Goal: Information Seeking & Learning: Find specific fact

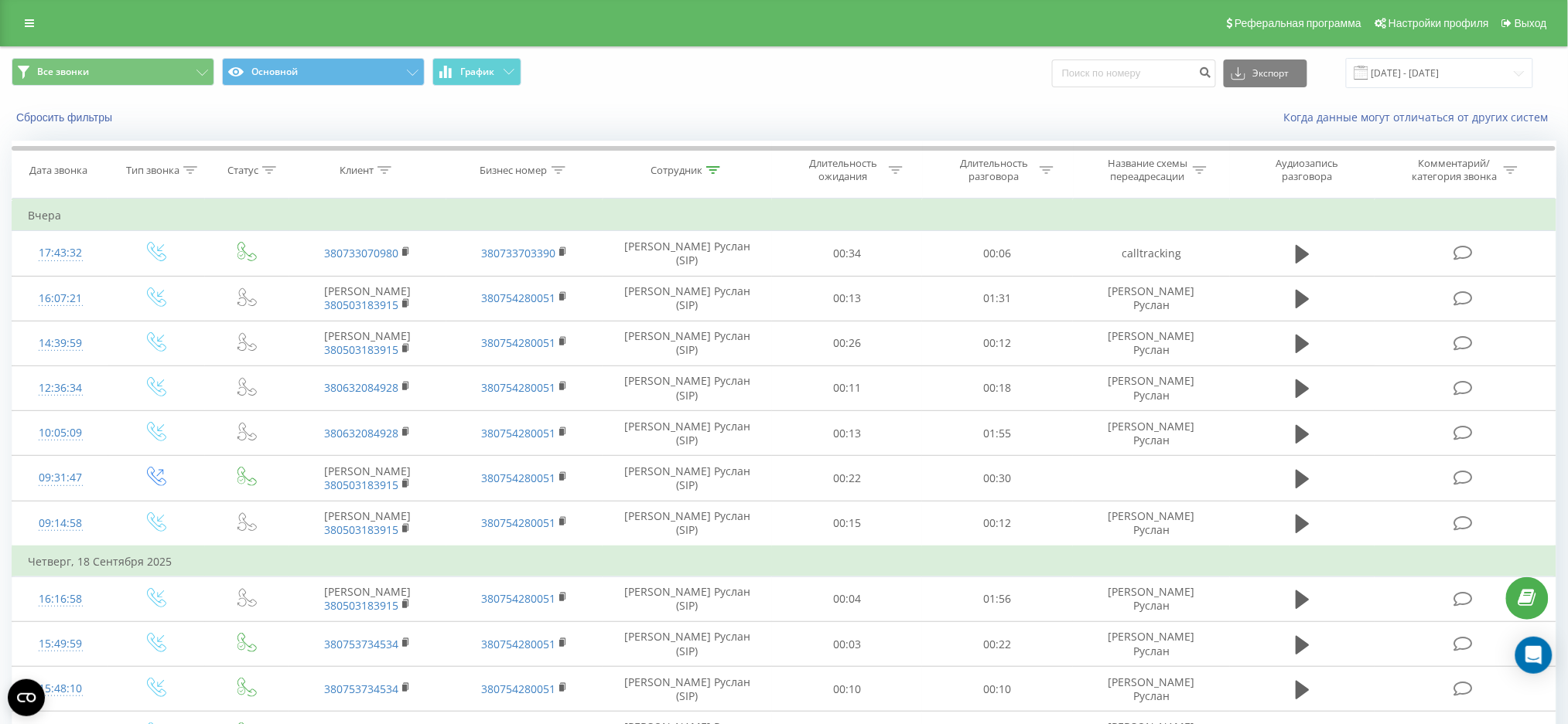
click at [748, 66] on span "Все звонки Основной График" at bounding box center [392, 73] width 761 height 31
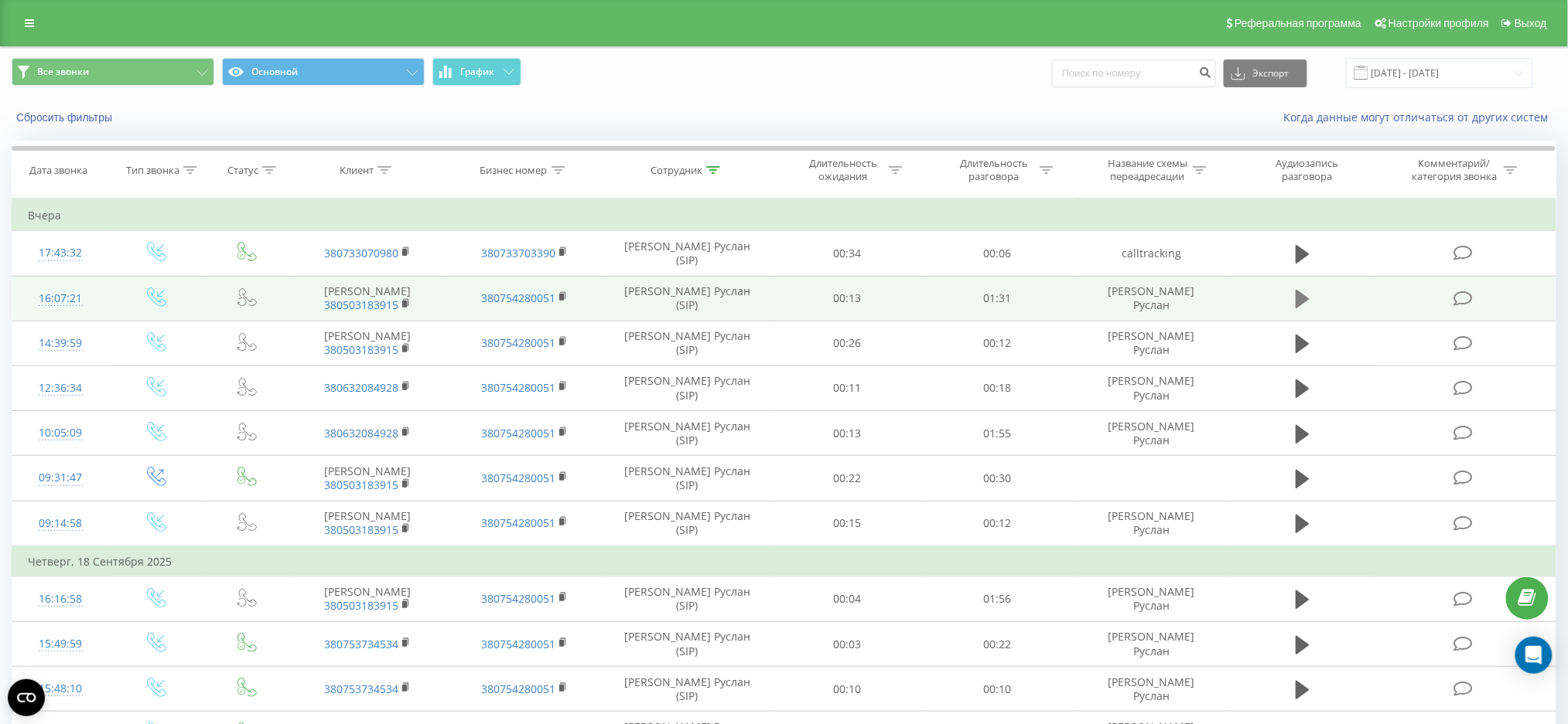
click at [1303, 300] on icon at bounding box center [1303, 298] width 14 height 19
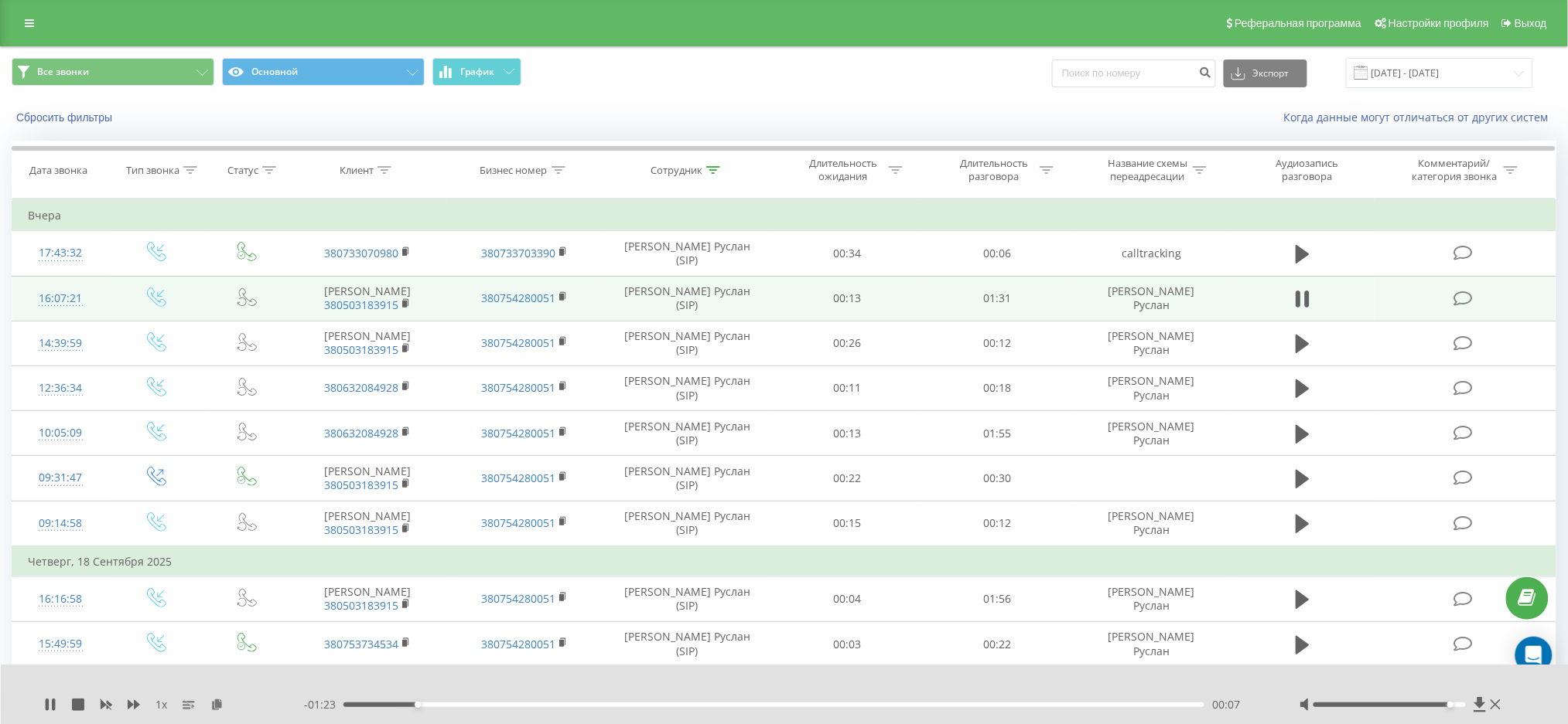
drag, startPoint x: 1389, startPoint y: 702, endPoint x: 1458, endPoint y: 701, distance: 69.0
click at [1458, 701] on div at bounding box center [1401, 705] width 205 height 16
click at [707, 165] on div at bounding box center [714, 169] width 14 height 13
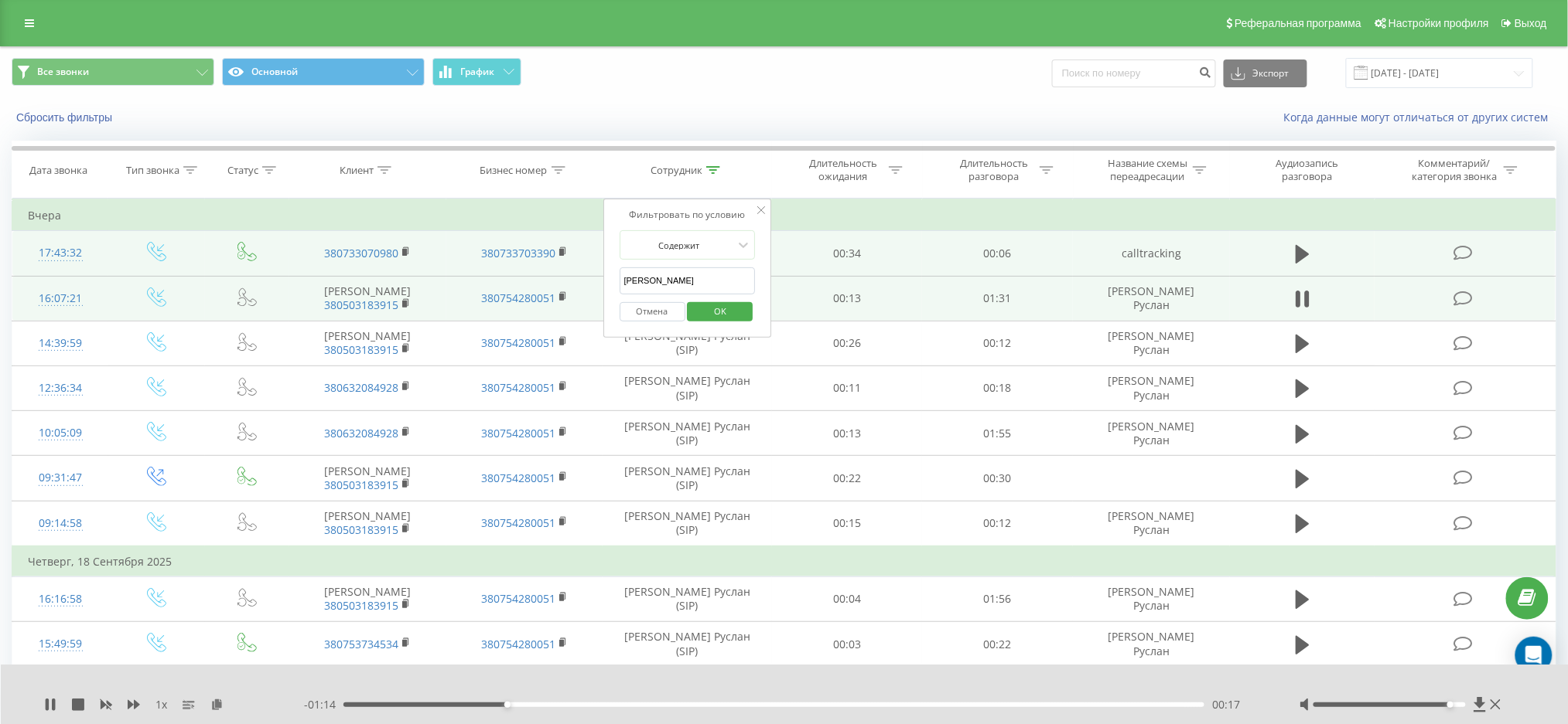
drag, startPoint x: 690, startPoint y: 276, endPoint x: 592, endPoint y: 273, distance: 98.0
click at [592, 273] on table "Фильтровать по условию Равно Введите значение Отмена OK Фильтровать по условию …" at bounding box center [784, 704] width 1544 height 1012
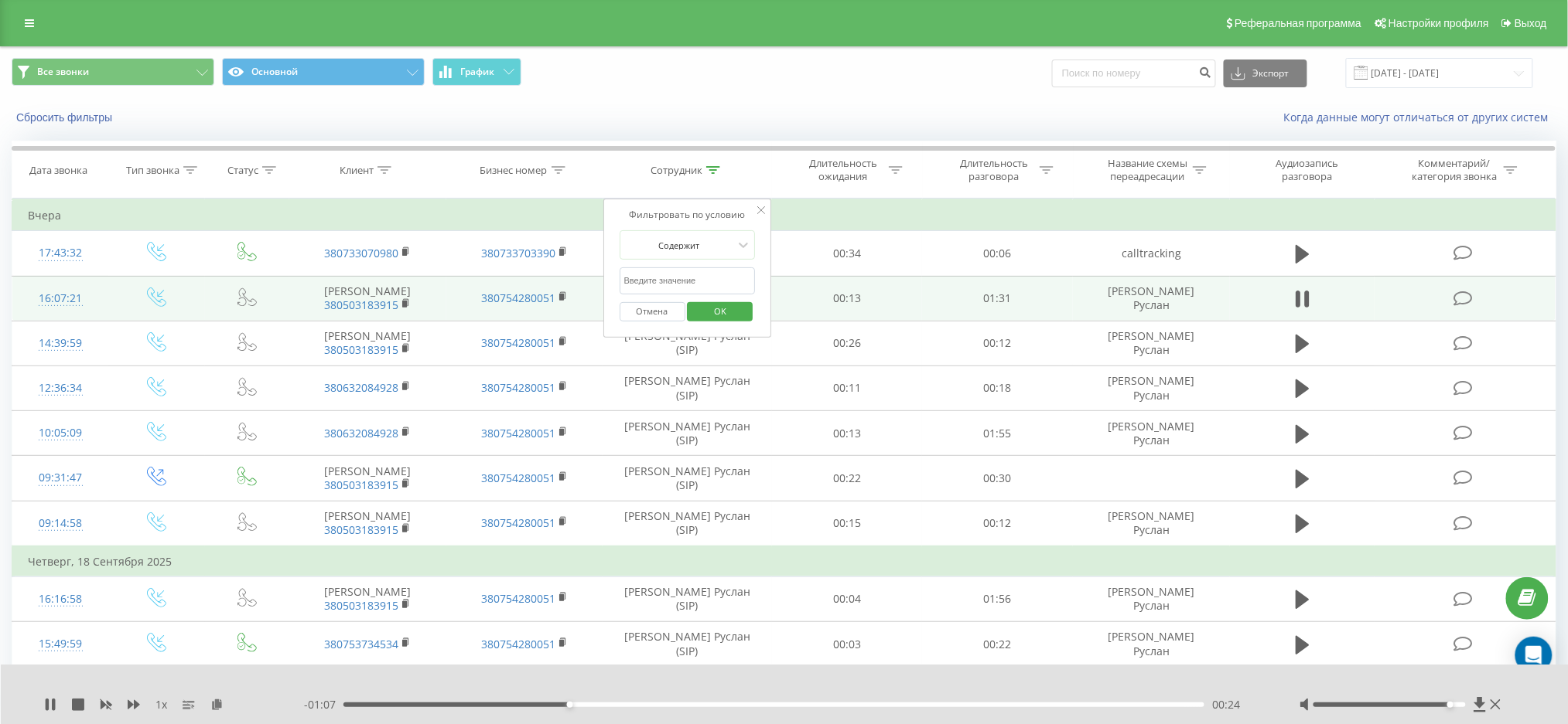
click at [688, 268] on input "text" at bounding box center [688, 281] width 136 height 27
type input "[PERSON_NAME]"
click at [713, 314] on span "OK" at bounding box center [720, 311] width 43 height 24
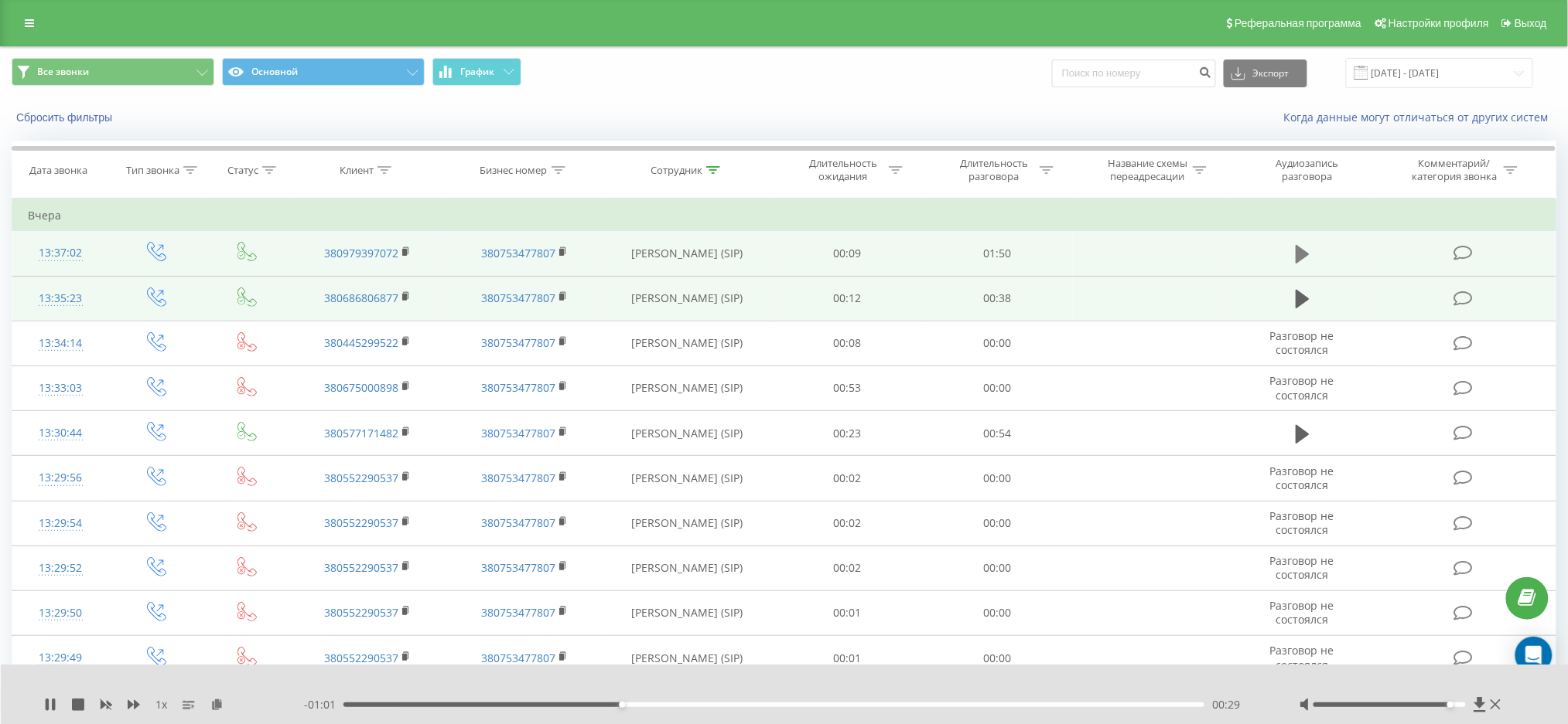
click at [1296, 248] on icon at bounding box center [1303, 254] width 14 height 19
drag, startPoint x: 1453, startPoint y: 706, endPoint x: 1476, endPoint y: 706, distance: 23.0
click at [1475, 706] on div at bounding box center [1401, 705] width 205 height 16
click at [1303, 298] on icon at bounding box center [1303, 298] width 14 height 19
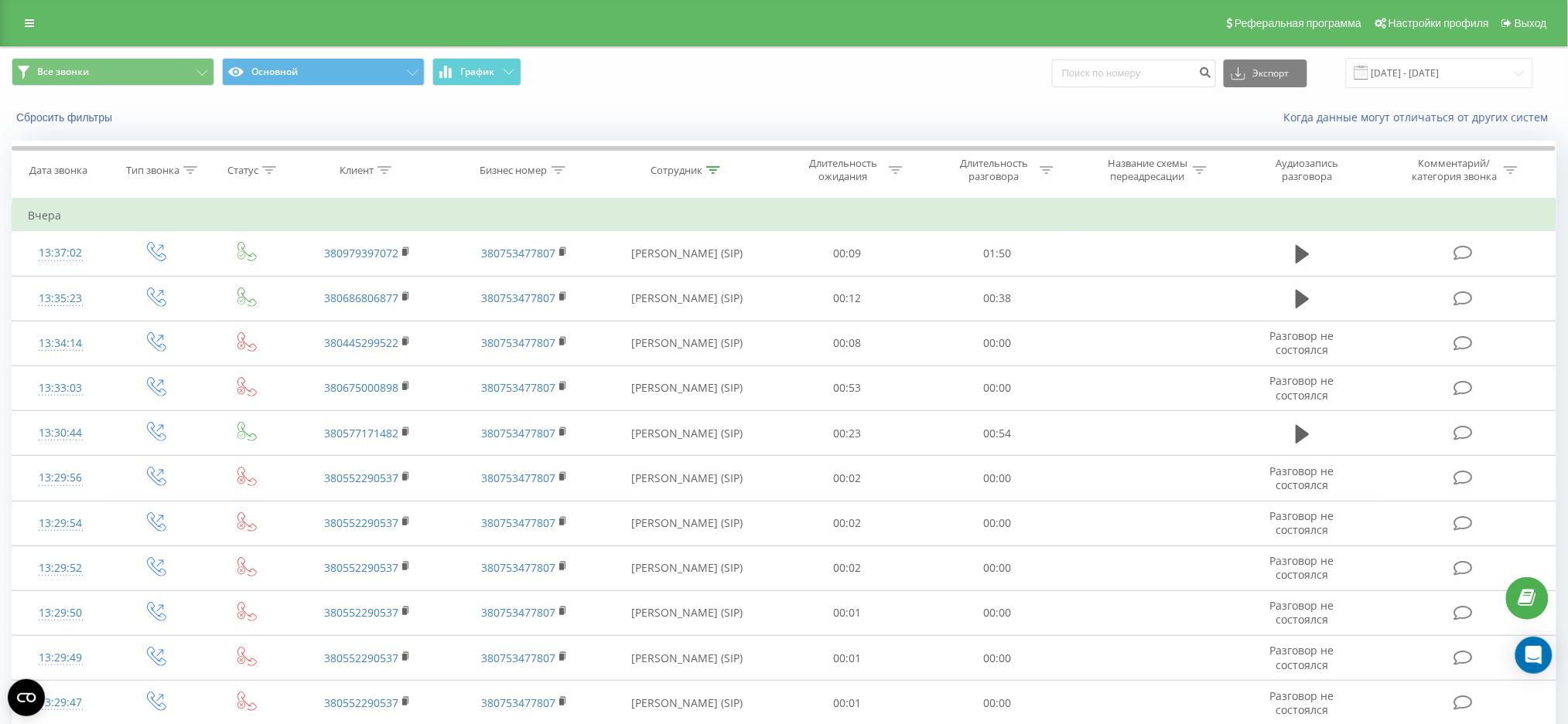
click at [624, 96] on div "Все звонки Основной График Экспорт .csv .xls .xlsx 15.09.2025 - 24.09.2025" at bounding box center [784, 73] width 1566 height 52
